Goal: Transaction & Acquisition: Purchase product/service

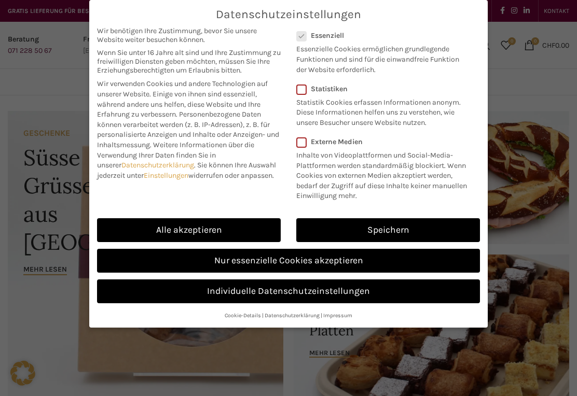
click at [230, 224] on link "Alle akzeptieren" at bounding box center [189, 230] width 184 height 24
checkbox input "true"
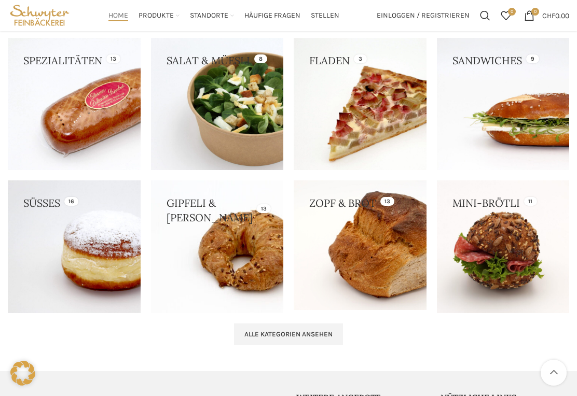
scroll to position [878, 0]
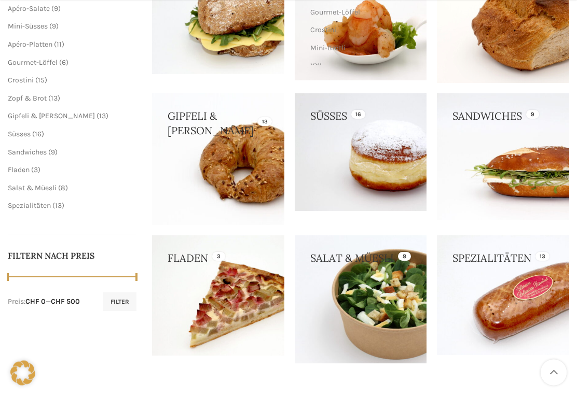
scroll to position [268, 0]
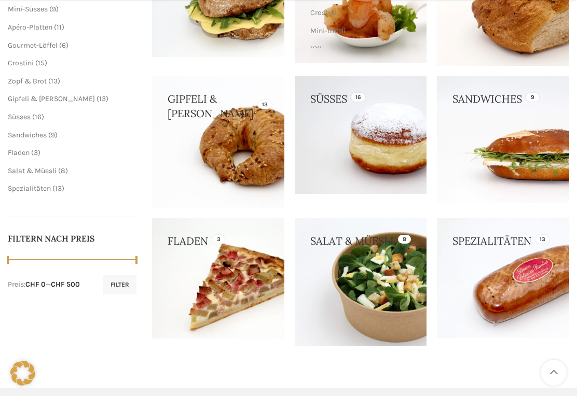
click at [393, 139] on link at bounding box center [361, 135] width 132 height 118
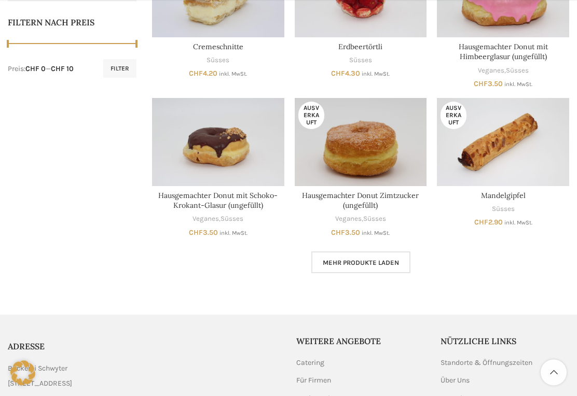
scroll to position [527, 0]
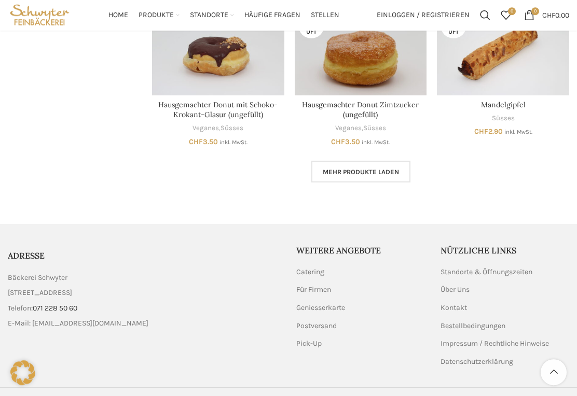
click at [397, 169] on span "Mehr Produkte laden" at bounding box center [361, 173] width 76 height 8
